Goal: Book appointment/travel/reservation

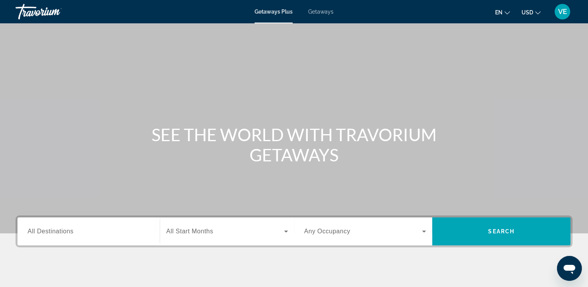
click at [327, 10] on span "Getaways" at bounding box center [320, 12] width 25 height 6
click at [318, 11] on span "Getaways" at bounding box center [320, 12] width 25 height 6
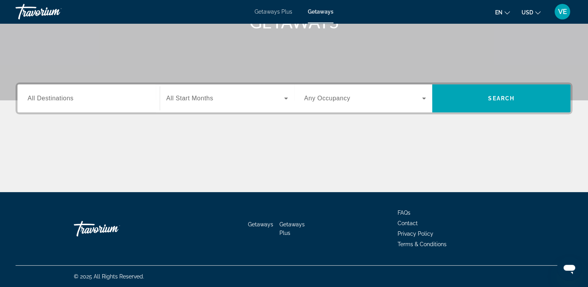
scroll to position [55, 0]
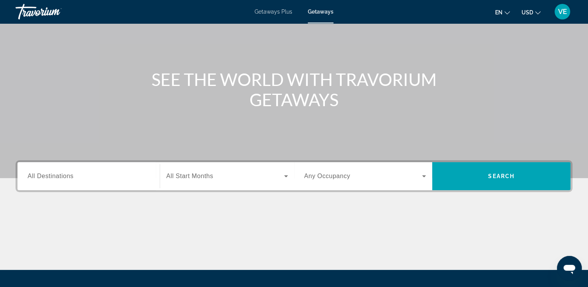
click at [285, 177] on icon "Search widget" at bounding box center [285, 175] width 9 height 9
click at [423, 175] on icon "Search widget" at bounding box center [424, 176] width 4 height 2
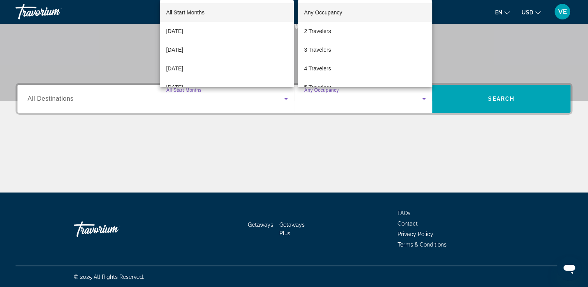
scroll to position [133, 0]
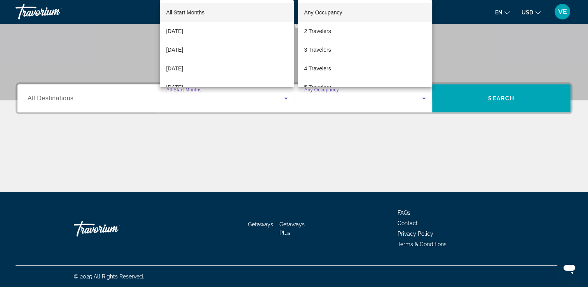
click at [492, 175] on div at bounding box center [294, 143] width 588 height 287
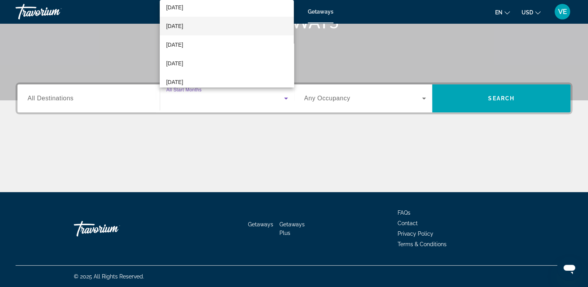
scroll to position [141, 0]
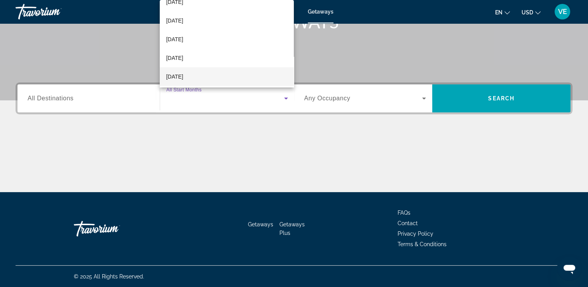
click at [180, 76] on span "[DATE]" at bounding box center [174, 76] width 17 height 9
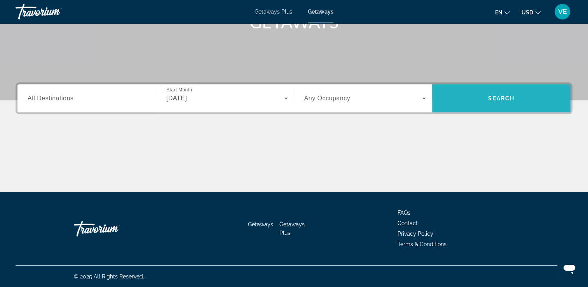
click at [488, 97] on span "Search" at bounding box center [501, 98] width 26 height 6
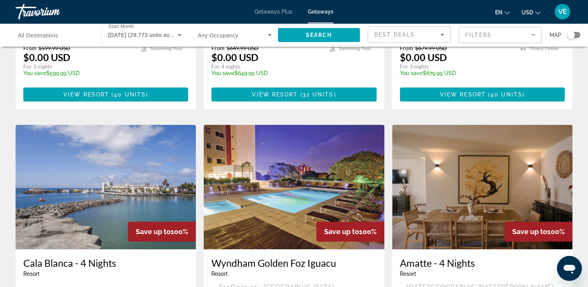
scroll to position [117, 0]
